Goal: Task Accomplishment & Management: Manage account settings

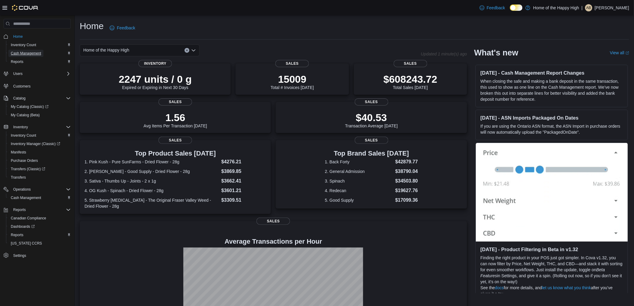
click at [25, 51] on span "Cash Management" at bounding box center [26, 53] width 30 height 5
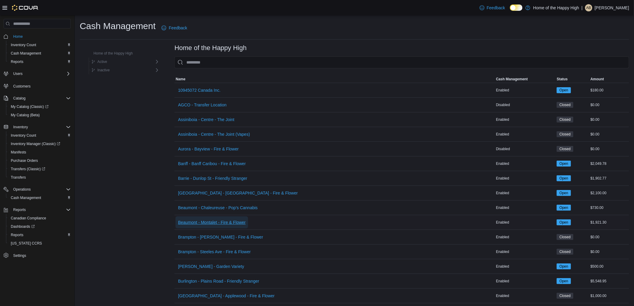
click at [211, 222] on span "Beaumont - Montalet - Fire & Flower" at bounding box center [212, 222] width 68 height 6
